Goal: Task Accomplishment & Management: Use online tool/utility

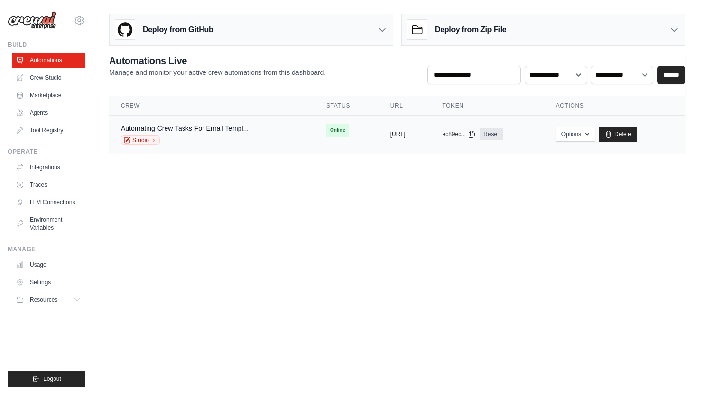
click at [272, 136] on td "Automating Crew Tasks For Email Templ... Studio" at bounding box center [211, 134] width 205 height 37
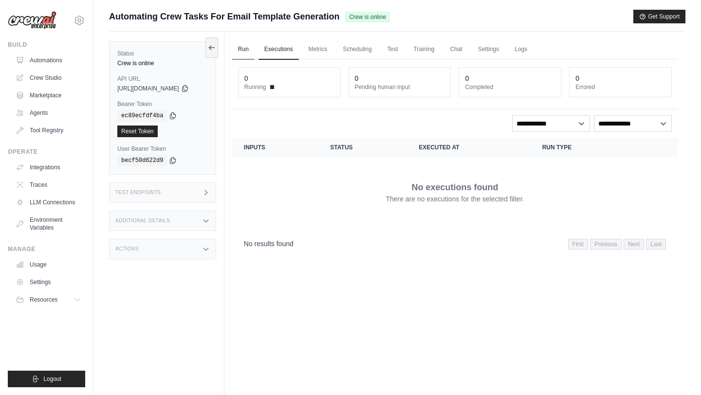
click at [252, 42] on link "Run" at bounding box center [243, 49] width 22 height 20
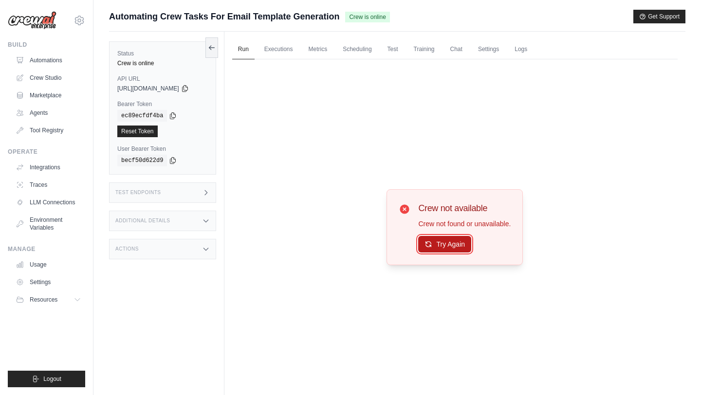
click at [455, 245] on button "Try Again" at bounding box center [444, 244] width 53 height 17
click at [439, 249] on button "Try Again" at bounding box center [444, 244] width 53 height 17
click at [454, 51] on link "Chat" at bounding box center [456, 49] width 24 height 20
click at [282, 45] on link "Executions" at bounding box center [278, 49] width 40 height 20
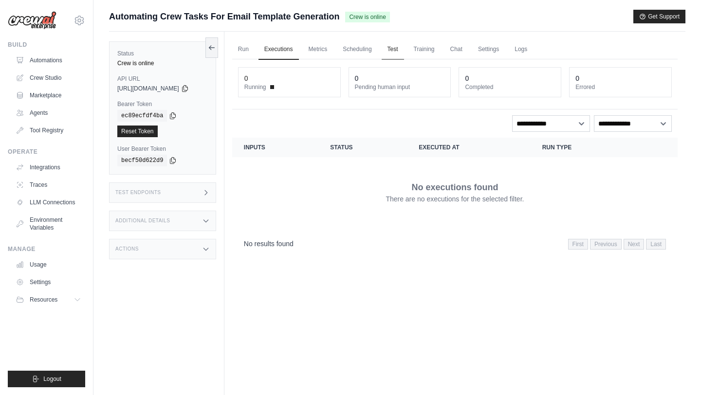
click at [397, 52] on link "Test" at bounding box center [393, 49] width 22 height 20
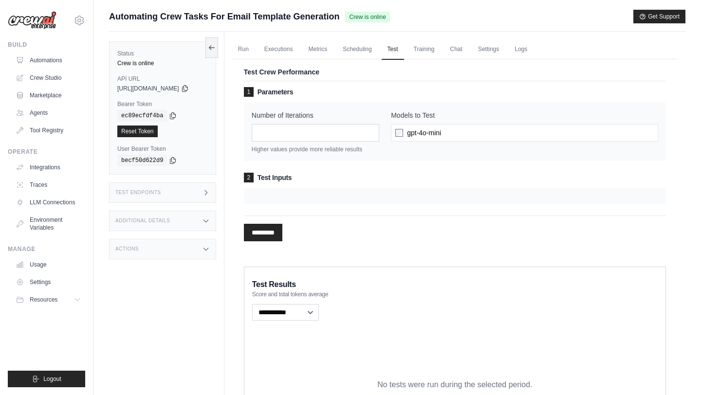
scroll to position [7, 0]
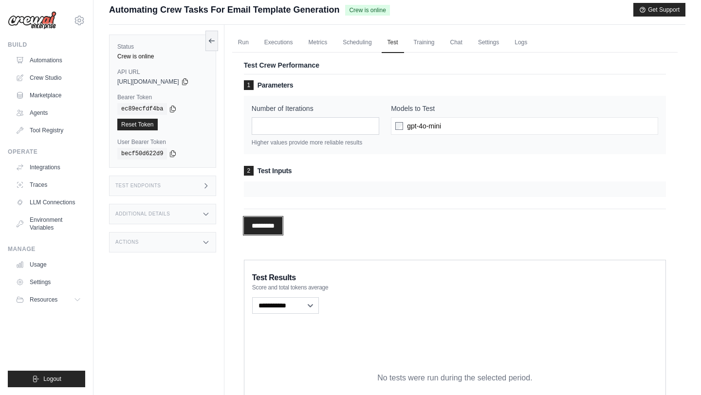
click at [275, 224] on input "*********" at bounding box center [263, 226] width 38 height 18
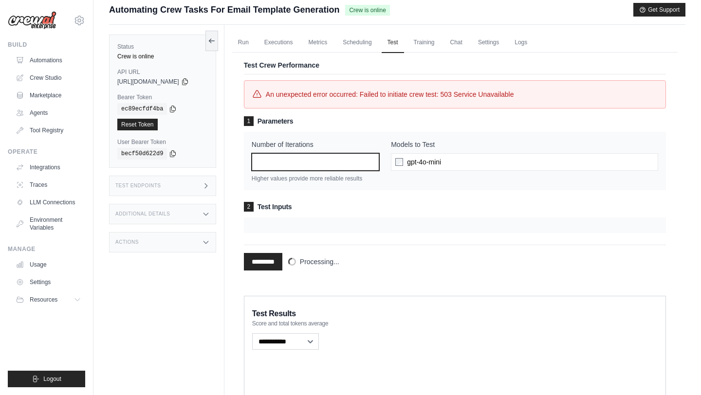
click at [319, 165] on input "*" at bounding box center [316, 162] width 128 height 18
drag, startPoint x: 421, startPoint y: 94, endPoint x: 461, endPoint y: 95, distance: 40.9
click at [464, 95] on span "An unexpected error occurred: Failed to initiate crew test: 503 Service Unavail…" at bounding box center [390, 95] width 248 height 12
click at [291, 47] on link "Executions" at bounding box center [278, 43] width 40 height 20
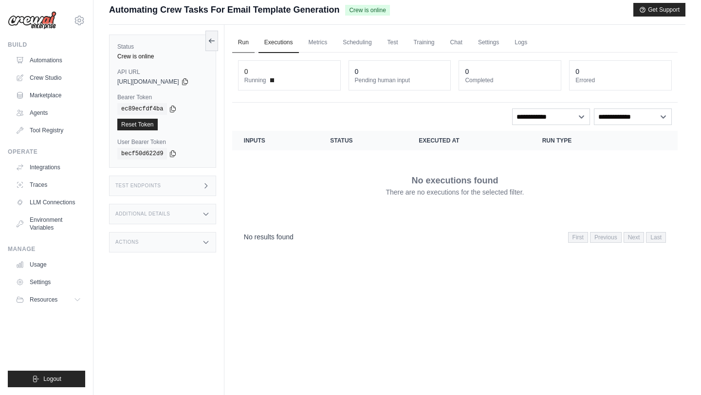
click at [255, 43] on link "Run" at bounding box center [243, 43] width 22 height 20
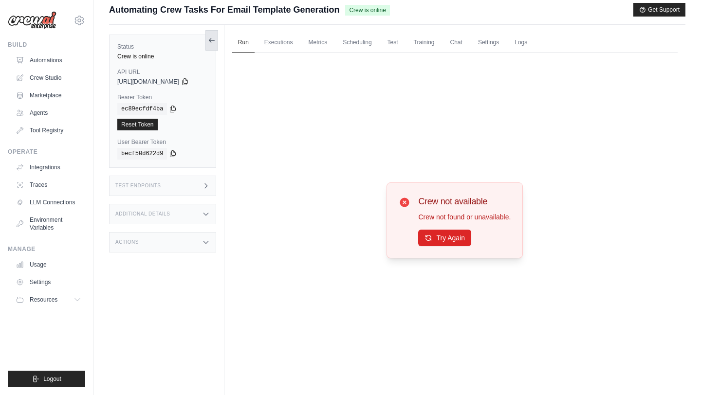
click at [218, 33] on button at bounding box center [211, 40] width 13 height 20
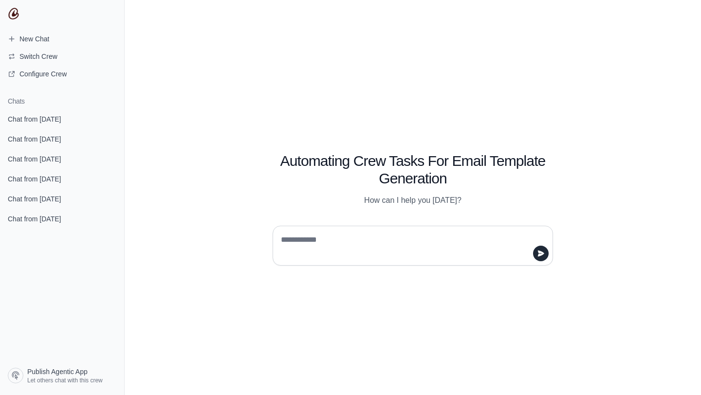
click at [367, 246] on textarea at bounding box center [410, 245] width 262 height 27
type textarea "**********"
